Goal: Task Accomplishment & Management: Manage account settings

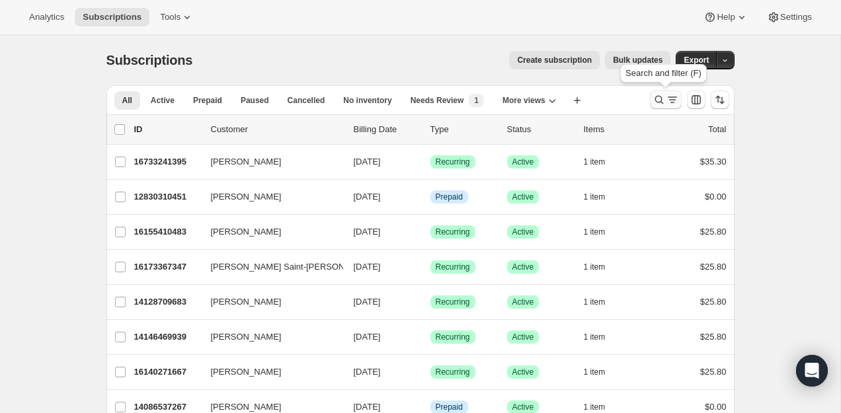
click at [655, 102] on icon "Search and filter results" at bounding box center [659, 99] width 13 height 13
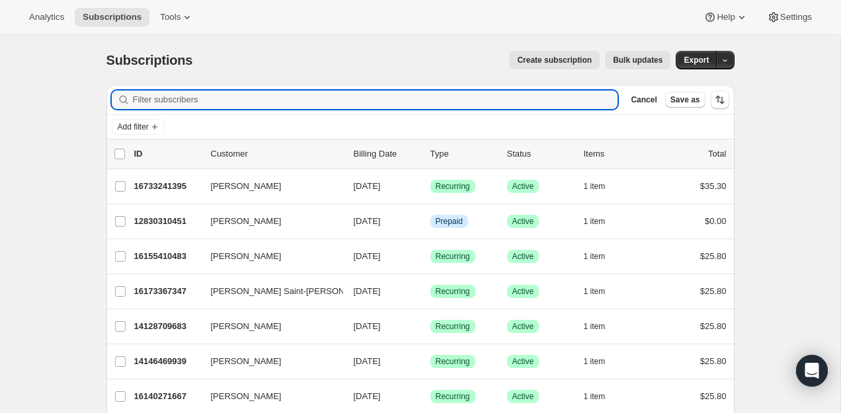
click at [526, 90] on div "Filter subscribers Cancel Save as" at bounding box center [420, 99] width 628 height 29
click at [514, 102] on input "Filter subscribers" at bounding box center [375, 100] width 485 height 19
paste input "[PERSON_NAME][EMAIL_ADDRESS][DOMAIN_NAME]"
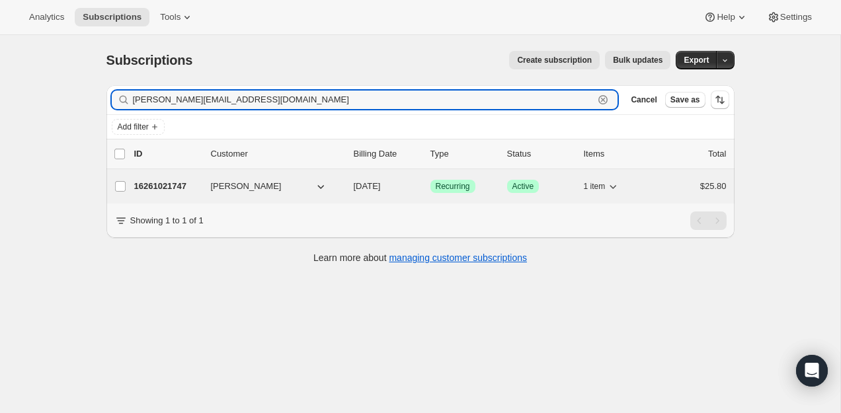
type input "[PERSON_NAME][EMAIL_ADDRESS][DOMAIN_NAME]"
click at [160, 178] on div "16261021747 [PERSON_NAME] [DATE] Success Recurring Success Active 1 item $25.80" at bounding box center [430, 186] width 592 height 19
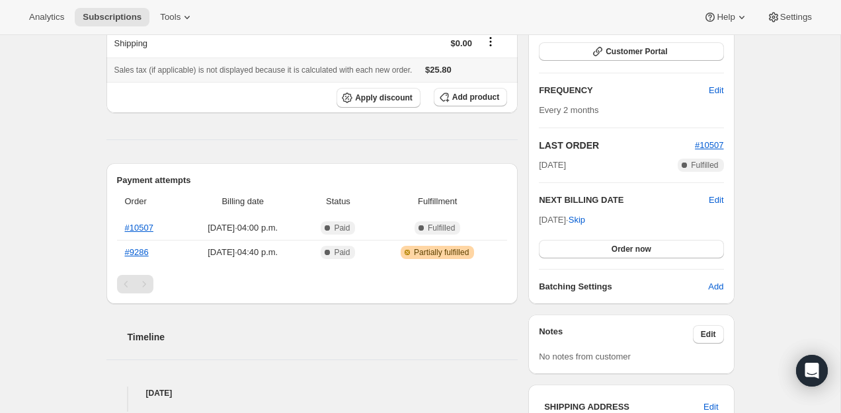
scroll to position [196, 0]
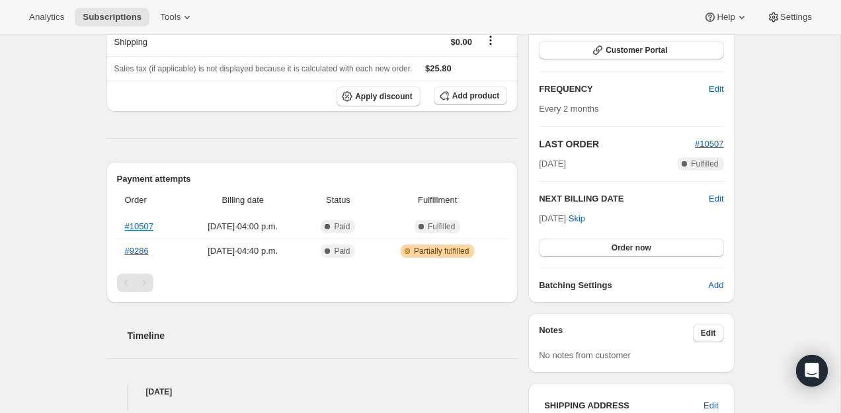
click at [147, 281] on div "Pagination" at bounding box center [144, 283] width 19 height 19
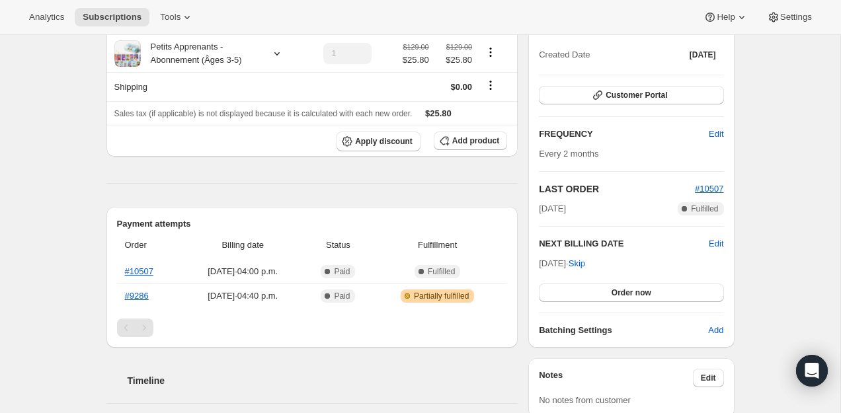
scroll to position [0, 0]
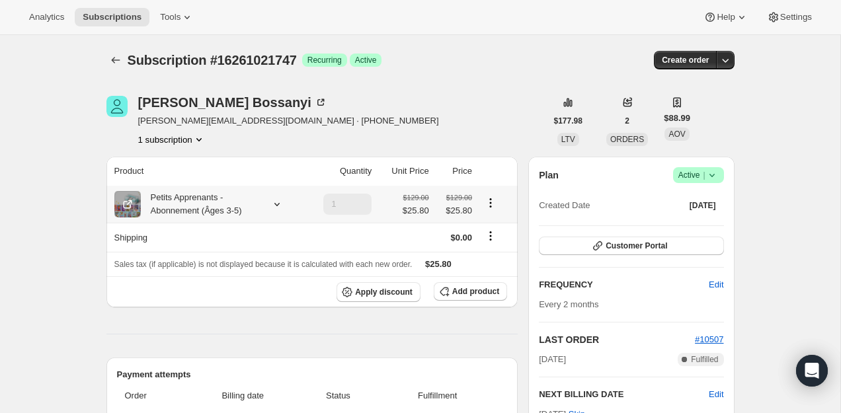
click at [491, 202] on icon "Product actions" at bounding box center [490, 203] width 2 height 2
click at [699, 184] on div "Plan Success Active | Created Date [DATE]" at bounding box center [631, 191] width 184 height 48
click at [707, 172] on icon at bounding box center [711, 175] width 13 height 13
click at [692, 208] on span "Pause subscription" at bounding box center [694, 201] width 75 height 13
